Goal: Task Accomplishment & Management: Use online tool/utility

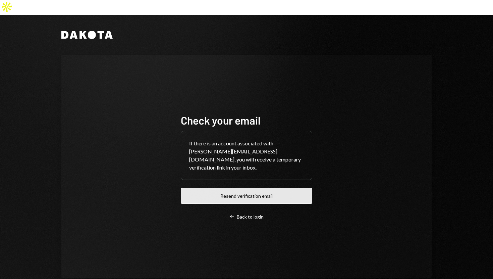
click at [211, 188] on button "Resend verification email" at bounding box center [247, 196] width 132 height 16
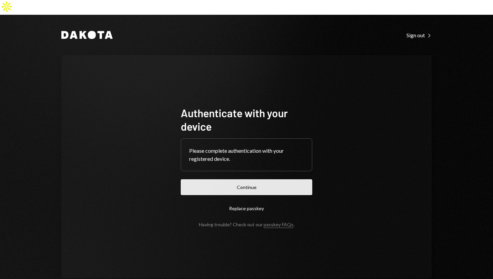
click at [215, 179] on button "Continue" at bounding box center [247, 187] width 132 height 16
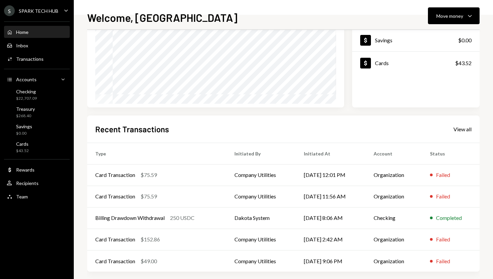
scroll to position [94, 0]
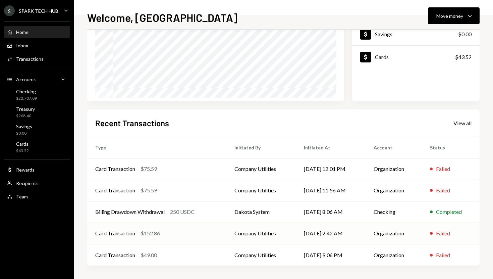
click at [254, 232] on td "Company Utilities" at bounding box center [260, 232] width 69 height 21
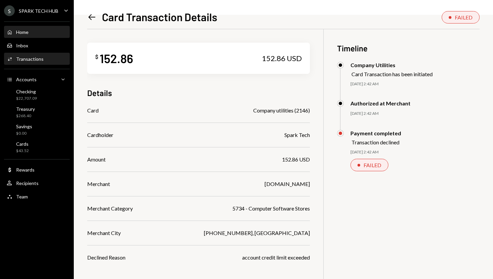
click at [43, 28] on div "Home Home" at bounding box center [37, 32] width 60 height 11
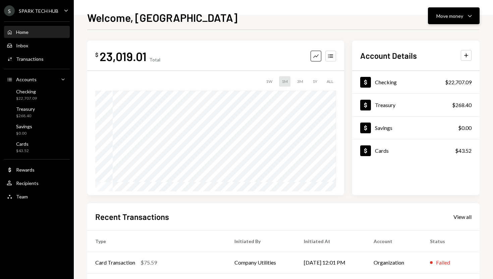
click at [450, 15] on div "Move money" at bounding box center [450, 15] width 27 height 7
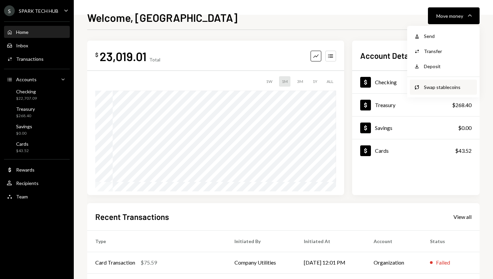
click at [437, 89] on div "Swap stablecoins" at bounding box center [448, 87] width 49 height 7
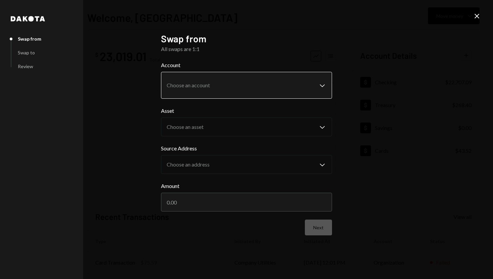
click at [312, 88] on body "S SPARK TECH HUB Caret Down Home Home Inbox Inbox Activities Transactions Accou…" at bounding box center [246, 139] width 493 height 279
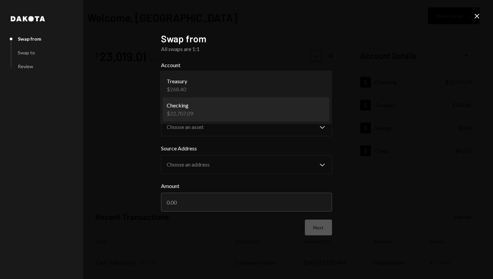
select select "**********"
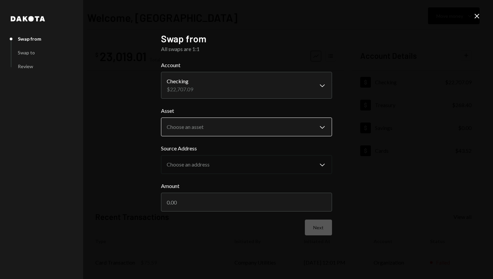
click at [320, 128] on body "S SPARK TECH HUB Caret Down Home Home Inbox Inbox Activities Transactions Accou…" at bounding box center [246, 139] width 493 height 279
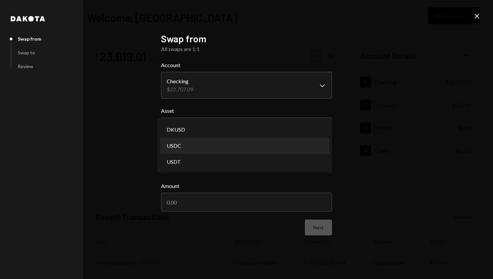
select select "****"
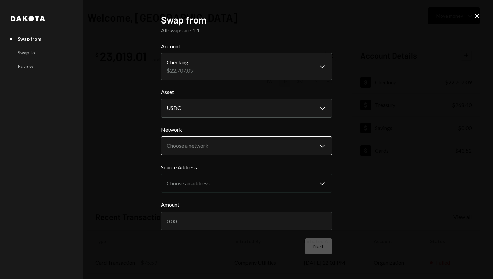
click at [323, 146] on body "S SPARK TECH HUB Caret Down Home Home Inbox Inbox Activities Transactions Accou…" at bounding box center [246, 139] width 493 height 279
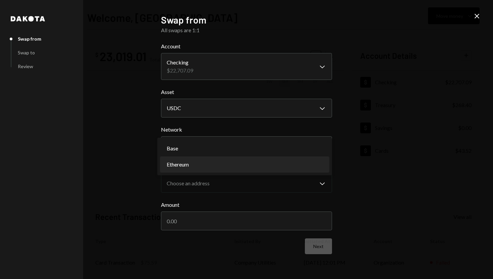
select select "**********"
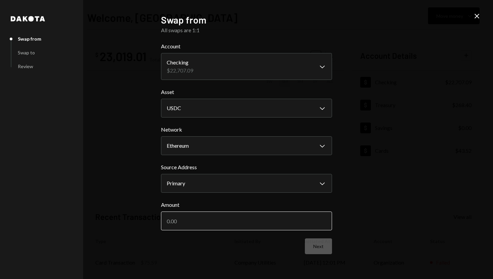
click at [297, 221] on input "Amount" at bounding box center [246, 220] width 171 height 19
type input "300"
click at [323, 243] on button "Next" at bounding box center [318, 246] width 27 height 16
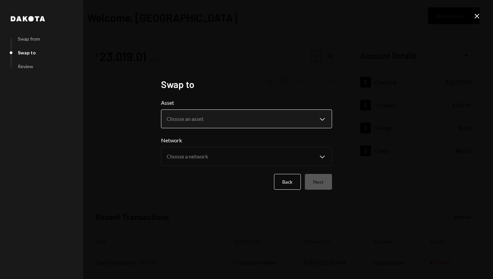
click at [323, 121] on body "**********" at bounding box center [246, 139] width 493 height 279
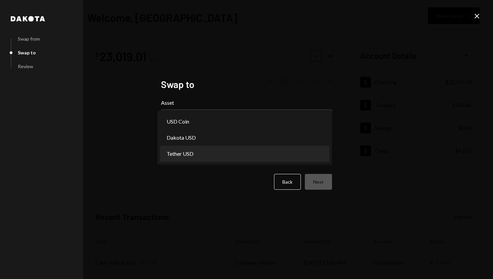
select select "****"
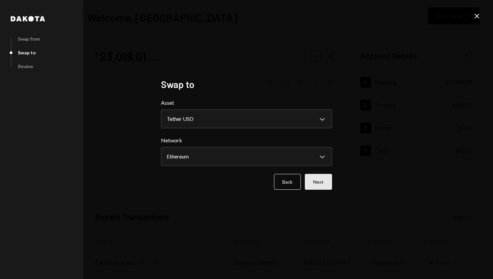
click at [318, 182] on button "Next" at bounding box center [318, 182] width 27 height 16
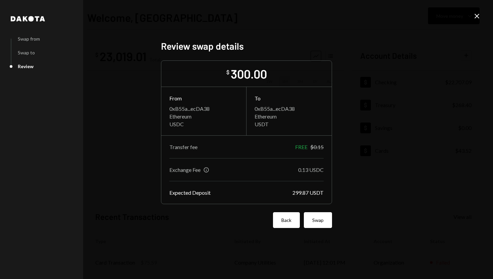
click at [285, 223] on button "Back" at bounding box center [286, 220] width 27 height 16
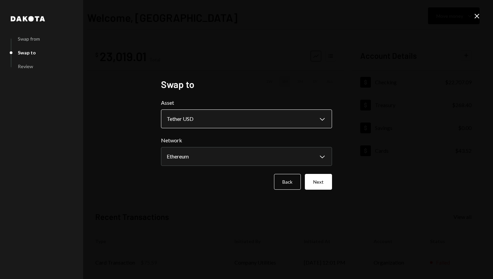
click at [326, 121] on body "**********" at bounding box center [246, 139] width 493 height 279
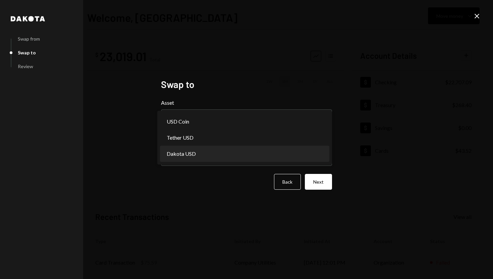
select select "*****"
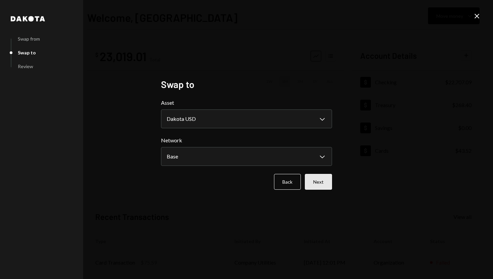
click at [317, 182] on button "Next" at bounding box center [318, 182] width 27 height 16
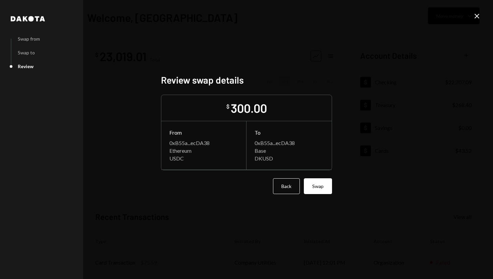
click at [317, 182] on button "Swap" at bounding box center [318, 186] width 28 height 16
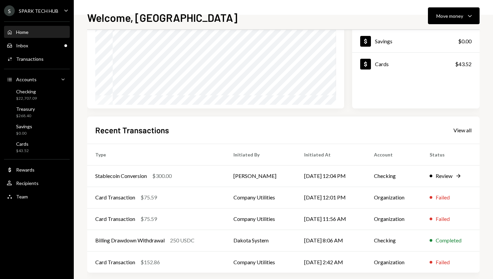
scroll to position [94, 0]
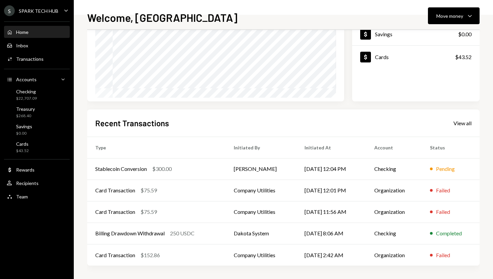
click at [131, 122] on h2 "Recent Transactions" at bounding box center [132, 122] width 74 height 11
click at [111, 122] on h2 "Recent Transactions" at bounding box center [132, 122] width 74 height 11
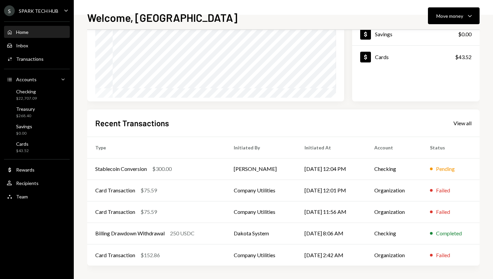
click at [104, 125] on h2 "Recent Transactions" at bounding box center [132, 122] width 74 height 11
click at [137, 121] on h2 "Recent Transactions" at bounding box center [132, 122] width 74 height 11
click at [115, 121] on h2 "Recent Transactions" at bounding box center [132, 122] width 74 height 11
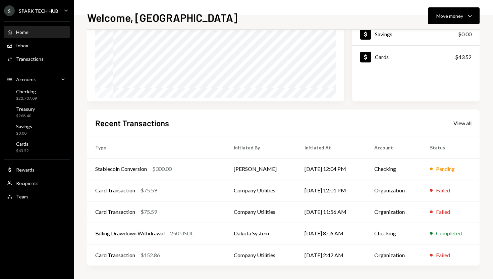
click at [115, 121] on h2 "Recent Transactions" at bounding box center [132, 122] width 74 height 11
click at [320, 133] on div "Recent Transactions View all Type Initiated By Initiated At Account Status Stab…" at bounding box center [283, 187] width 393 height 156
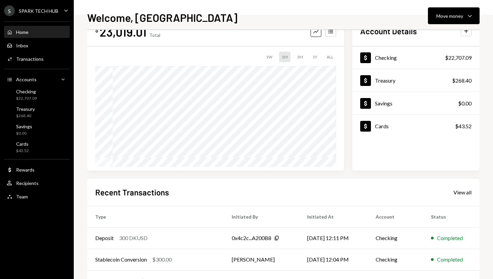
scroll to position [0, 0]
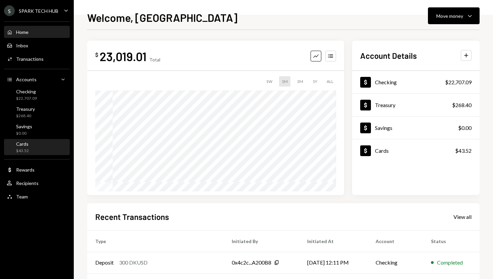
click at [37, 147] on div "Cards $43.52" at bounding box center [37, 147] width 60 height 13
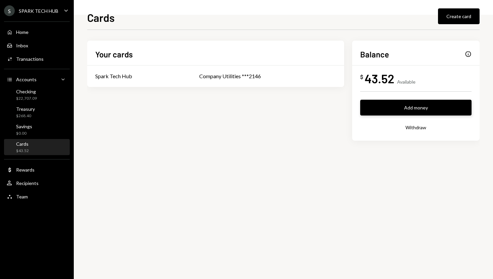
click at [398, 107] on button "Add money" at bounding box center [415, 108] width 111 height 16
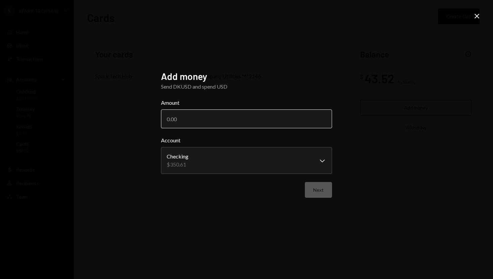
click at [281, 121] on input "Amount" at bounding box center [246, 118] width 171 height 19
type input "350"
click at [323, 188] on button "Next" at bounding box center [318, 190] width 27 height 16
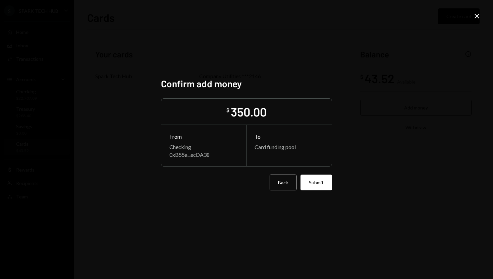
click at [323, 188] on button "Submit" at bounding box center [317, 182] width 32 height 16
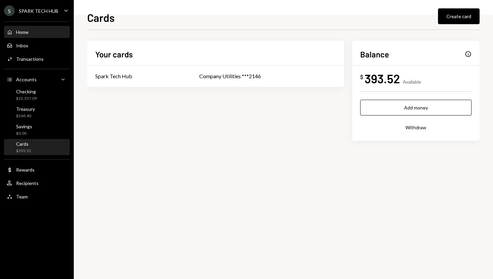
click at [39, 35] on div "Home Home" at bounding box center [37, 32] width 60 height 6
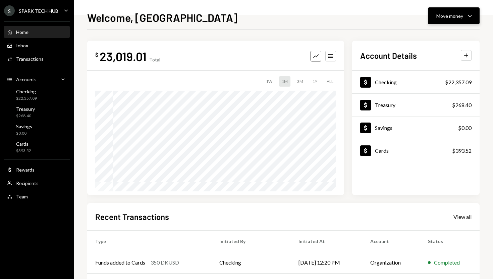
click at [450, 23] on button "Move money Caret Down" at bounding box center [454, 15] width 52 height 17
click at [442, 40] on div "Withdraw Send" at bounding box center [443, 36] width 67 height 15
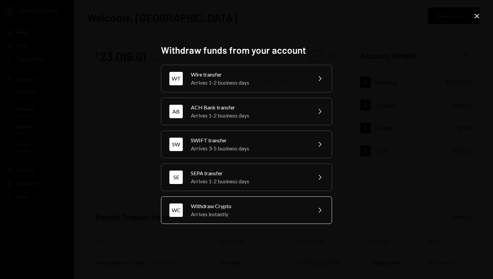
click at [256, 217] on div "Arrives instantly" at bounding box center [249, 214] width 117 height 8
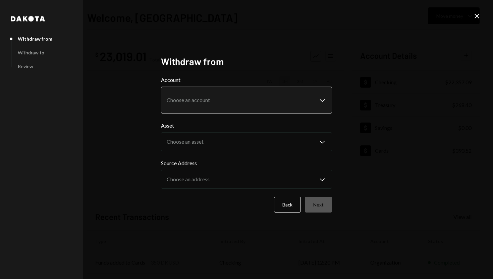
click at [323, 99] on body "**********" at bounding box center [246, 139] width 493 height 279
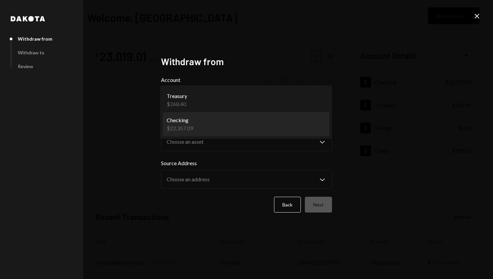
select select "**********"
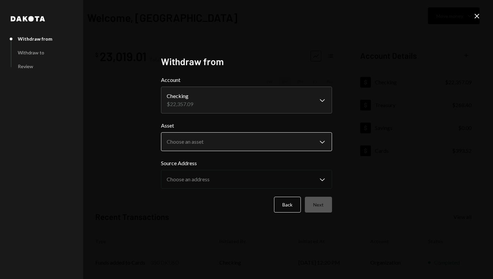
click at [324, 143] on body "**********" at bounding box center [246, 139] width 493 height 279
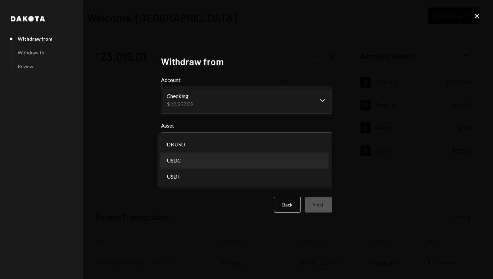
select select "****"
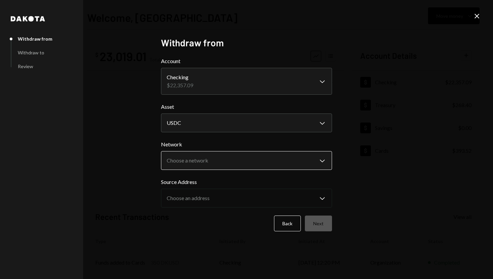
click at [323, 161] on body "**********" at bounding box center [246, 139] width 493 height 279
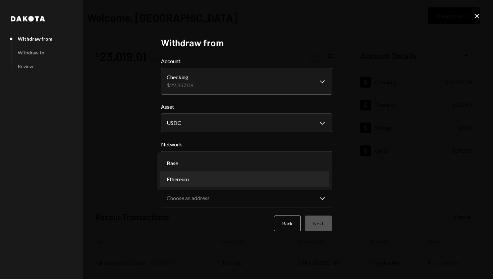
select select "**********"
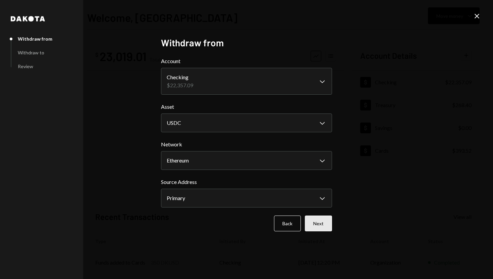
click at [318, 219] on button "Next" at bounding box center [318, 223] width 27 height 16
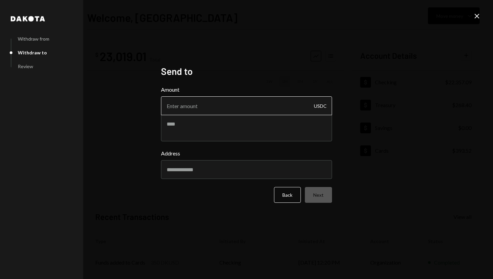
click at [218, 112] on input "Amount" at bounding box center [246, 105] width 171 height 19
paste input "3532"
type input "3532"
click at [193, 106] on input "3532" at bounding box center [246, 105] width 171 height 19
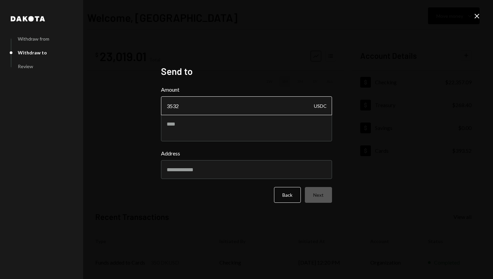
click at [193, 106] on input "3532" at bounding box center [246, 105] width 171 height 19
click at [181, 169] on input "Address" at bounding box center [246, 169] width 171 height 19
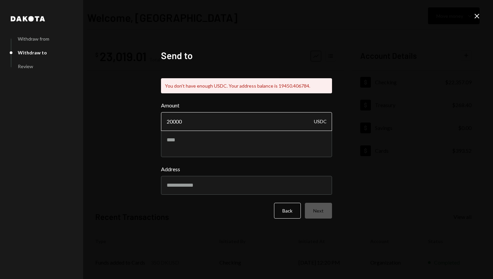
click at [196, 117] on input "20000" at bounding box center [246, 121] width 171 height 19
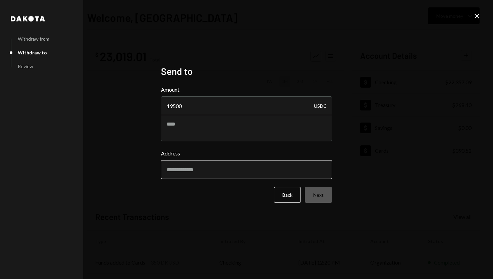
click at [181, 173] on div "Address" at bounding box center [246, 164] width 171 height 30
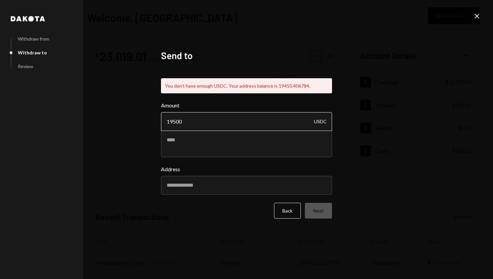
click at [190, 117] on input "19500" at bounding box center [246, 121] width 171 height 19
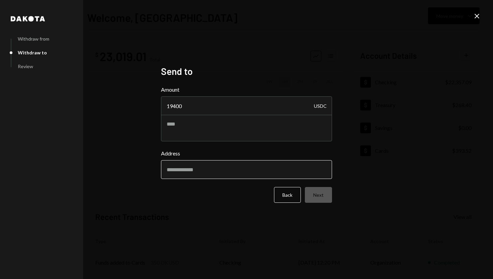
type input "19400"
click at [180, 166] on input "Address" at bounding box center [246, 169] width 171 height 19
type input "**********"
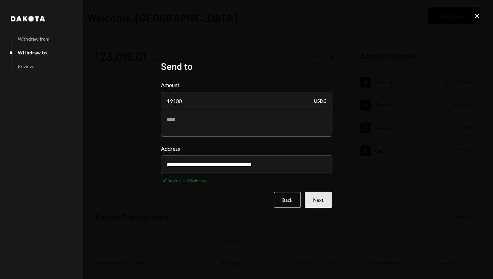
click at [325, 207] on button "Next" at bounding box center [318, 200] width 27 height 16
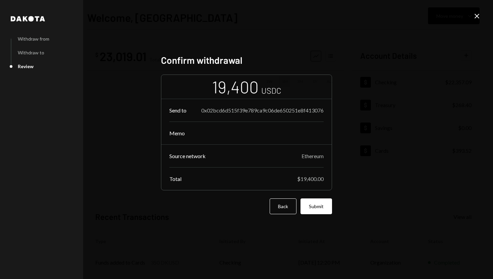
click at [325, 207] on button "Submit" at bounding box center [317, 206] width 32 height 16
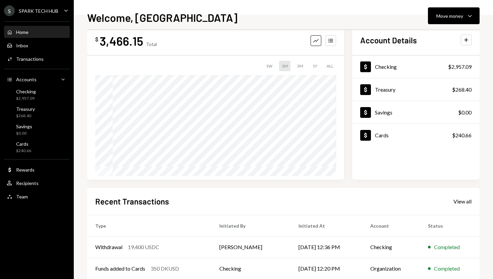
scroll to position [5, 0]
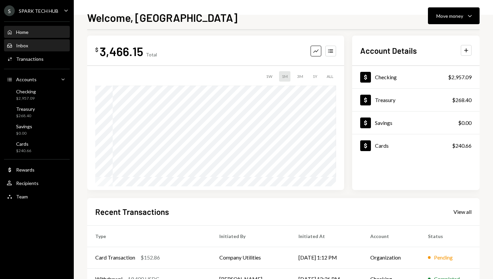
click at [49, 51] on div "Inbox Inbox" at bounding box center [37, 45] width 60 height 11
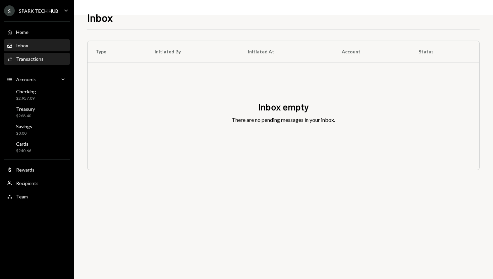
click at [41, 57] on div "Transactions" at bounding box center [30, 59] width 28 height 6
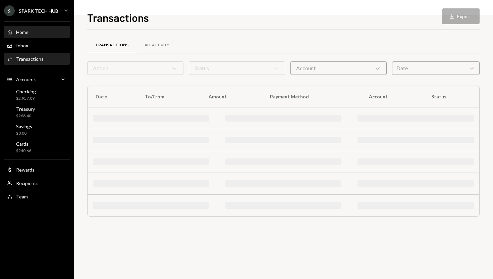
click at [41, 33] on div "Home Home" at bounding box center [37, 32] width 60 height 6
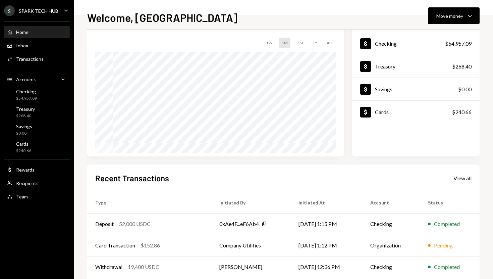
scroll to position [51, 0]
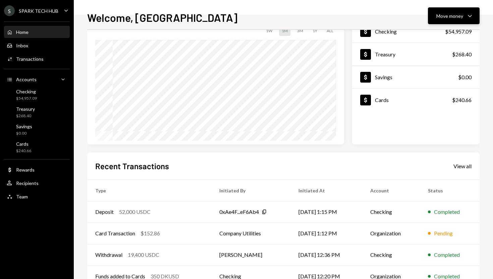
click at [464, 18] on div "Move money Caret Down" at bounding box center [454, 16] width 35 height 8
click at [436, 37] on div "Send" at bounding box center [448, 36] width 49 height 7
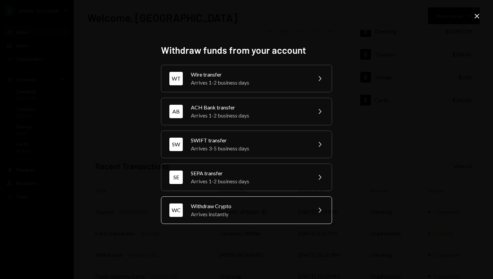
click at [255, 211] on div "Arrives instantly" at bounding box center [249, 214] width 117 height 8
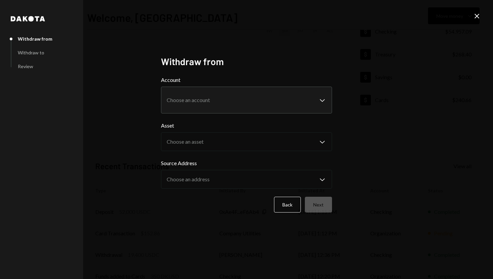
click at [324, 99] on body "**********" at bounding box center [246, 139] width 493 height 279
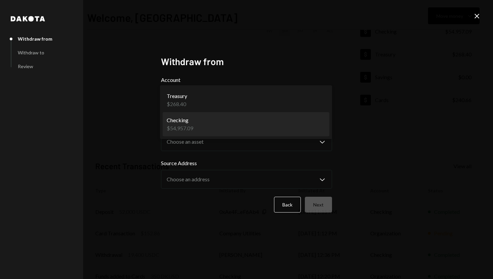
select select "**********"
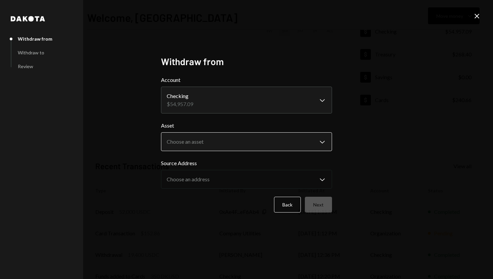
click at [316, 138] on body "S SPARK TECH HUB Caret Down Home Home Inbox Inbox Activities Transactions Accou…" at bounding box center [246, 139] width 493 height 279
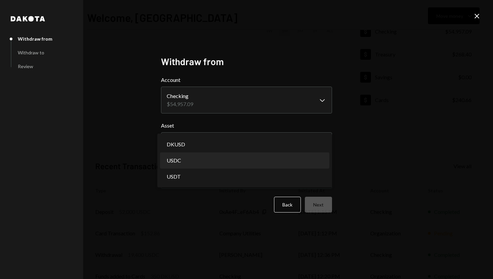
select select "****"
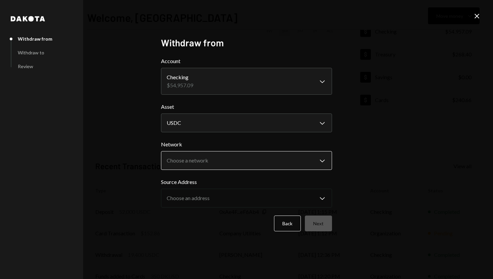
click at [322, 159] on body "S SPARK TECH HUB Caret Down Home Home Inbox Inbox Activities Transactions Accou…" at bounding box center [246, 139] width 493 height 279
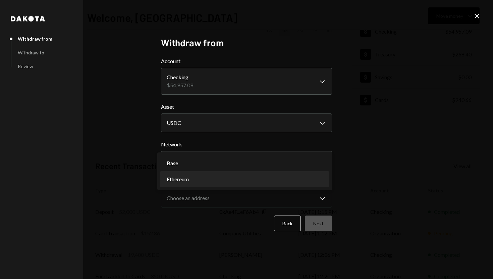
select select "**********"
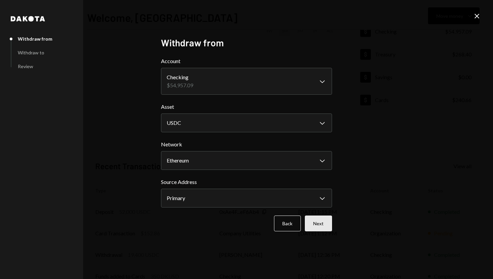
click at [324, 219] on button "Next" at bounding box center [318, 223] width 27 height 16
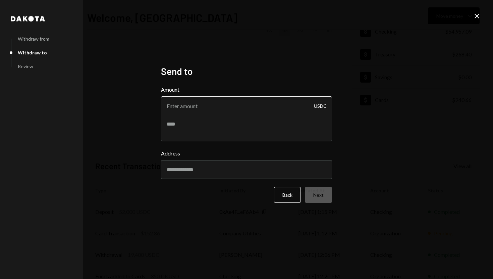
click at [201, 109] on input "Amount" at bounding box center [246, 105] width 171 height 19
type input "30000"
click at [197, 174] on input "Address" at bounding box center [246, 169] width 171 height 19
type input "**********"
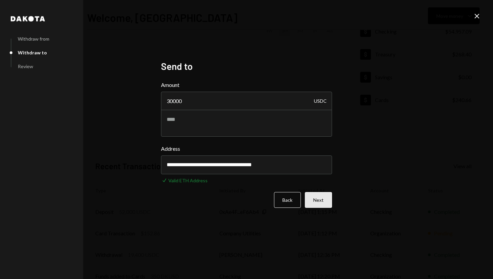
click at [316, 197] on button "Next" at bounding box center [318, 200] width 27 height 16
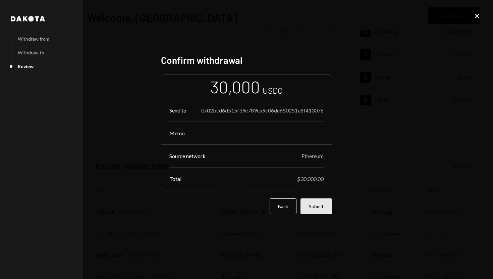
click at [316, 211] on button "Submit" at bounding box center [317, 206] width 32 height 16
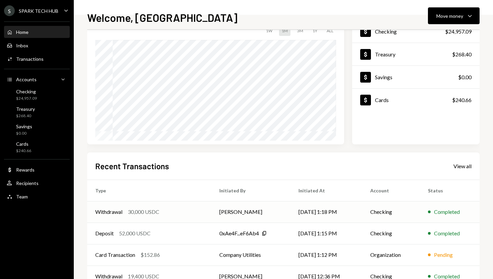
scroll to position [94, 0]
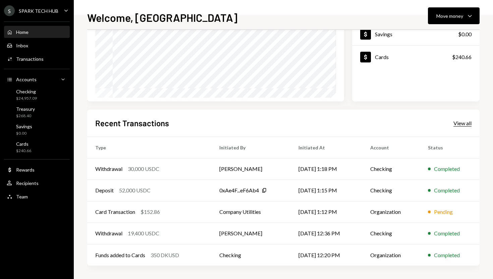
click at [458, 125] on div "View all" at bounding box center [463, 123] width 18 height 7
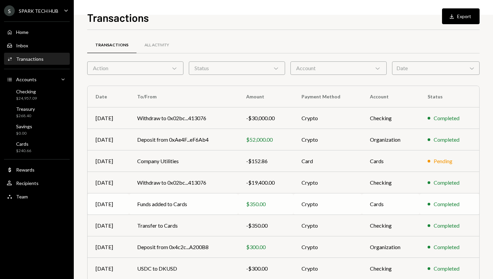
scroll to position [71, 0]
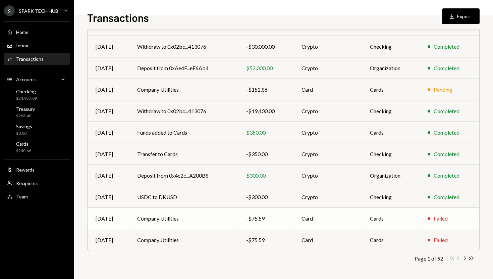
click at [183, 222] on td "Company Utilities" at bounding box center [183, 218] width 109 height 21
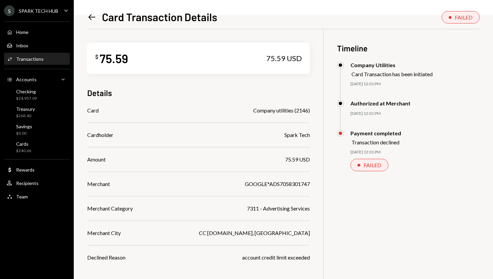
click at [33, 38] on div "Home Home Inbox Inbox Activities Transactions Accounts Accounts Caret Down Chec…" at bounding box center [37, 110] width 74 height 186
click at [40, 32] on div "Home Home" at bounding box center [37, 32] width 60 height 6
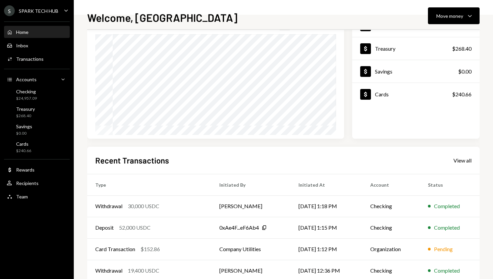
scroll to position [94, 0]
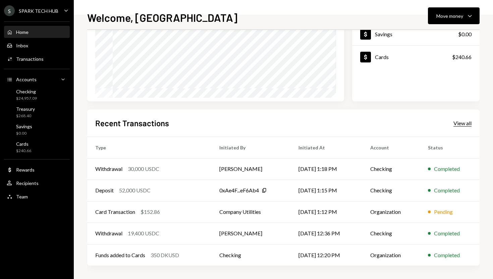
click at [463, 124] on div "View all" at bounding box center [463, 123] width 18 height 7
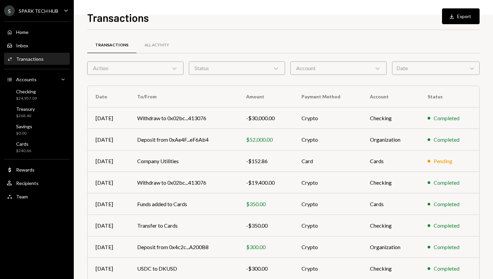
click at [236, 65] on div "Status Chevron Down" at bounding box center [237, 67] width 96 height 13
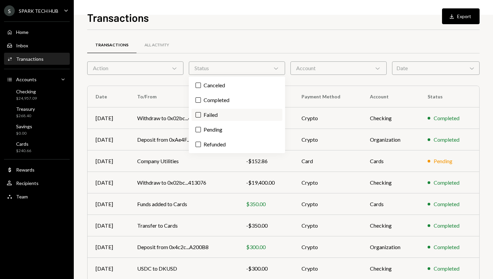
click at [212, 114] on label "Failed" at bounding box center [237, 115] width 91 height 12
click at [201, 114] on button "Failed" at bounding box center [198, 114] width 5 height 5
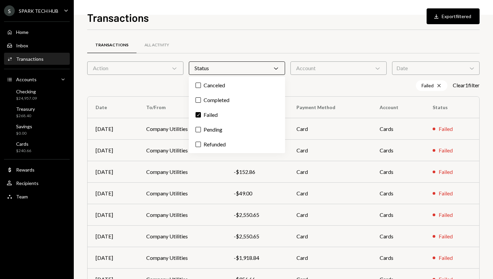
click at [152, 92] on div "Transactions All Activity Action Chevron Down Status Chevron Down Account Chevr…" at bounding box center [283, 201] width 393 height 320
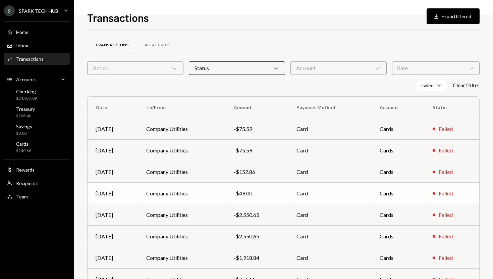
click at [169, 191] on td "Company Utilities" at bounding box center [181, 193] width 87 height 21
